Goal: Navigation & Orientation: Find specific page/section

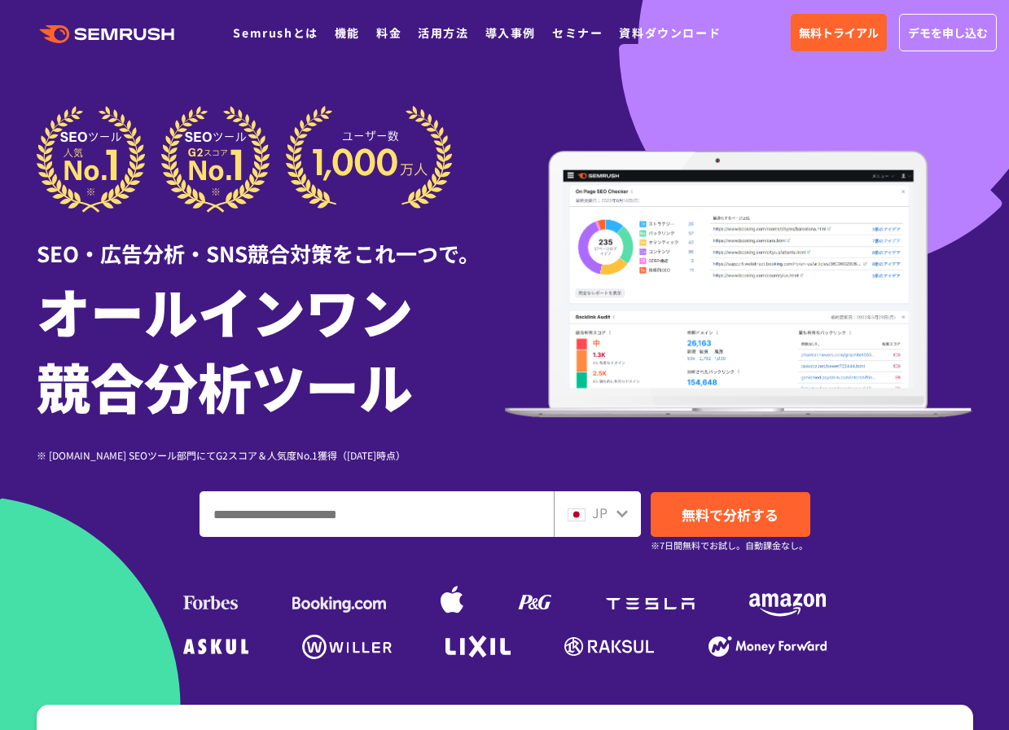
click at [144, 20] on div ".cls {fill: #FF642D;} .cls {fill: #FF642D;} Semrushとは 機能 料金 活用方法 導入事例 セミナー 資料ダウ…" at bounding box center [504, 32] width 1009 height 49
click at [134, 30] on icon ".cls {fill: #FF642D;}" at bounding box center [108, 34] width 184 height 18
